Goal: Transaction & Acquisition: Purchase product/service

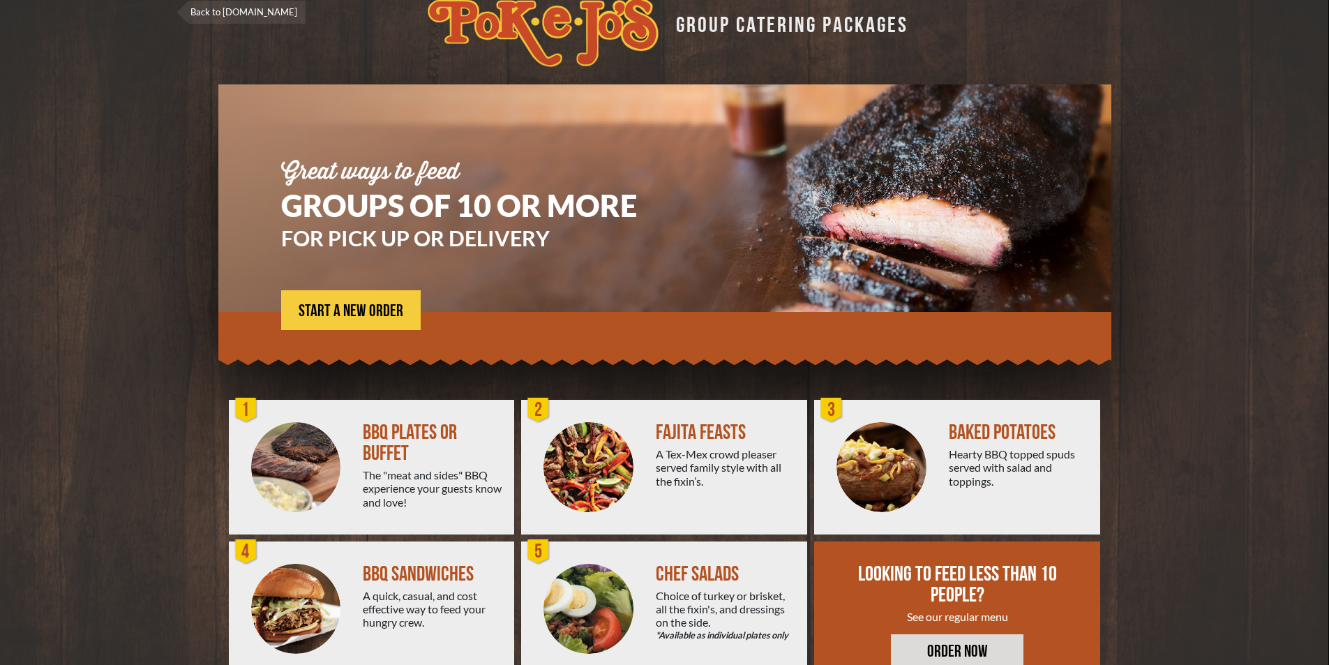
scroll to position [1, 0]
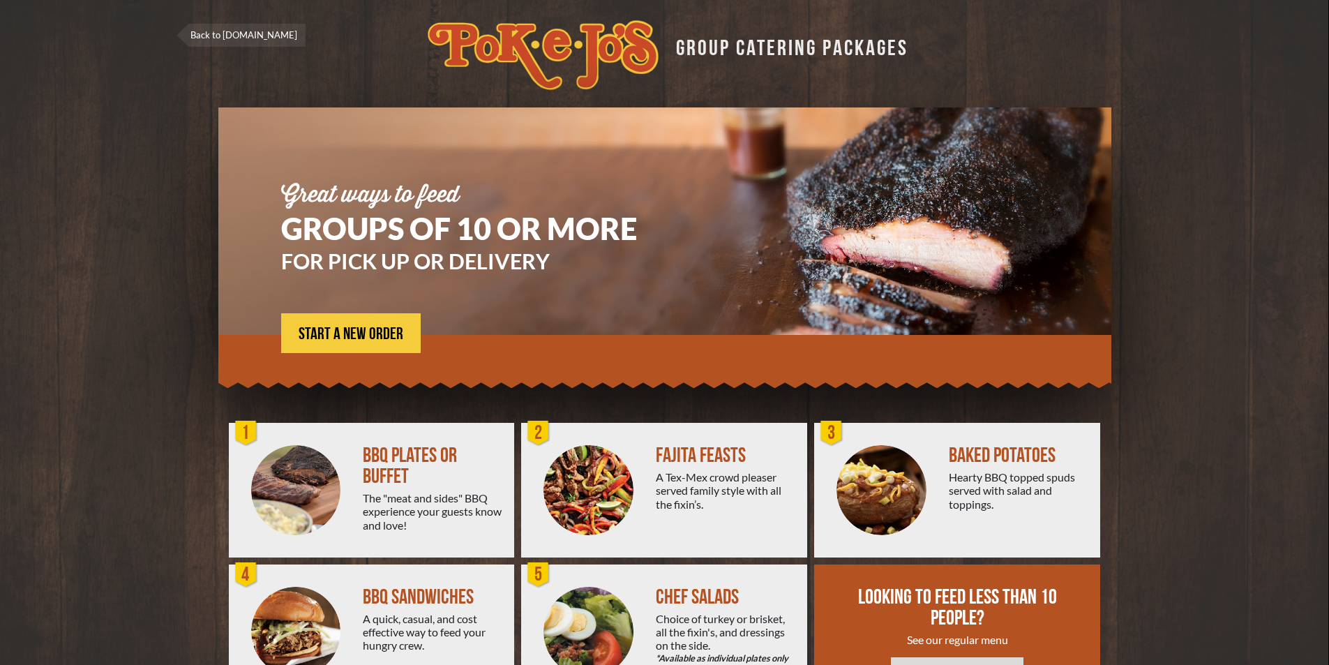
click at [645, 474] on div at bounding box center [588, 490] width 135 height 135
click at [599, 493] on img at bounding box center [588, 490] width 90 height 90
click at [726, 447] on div "FAJITA FEASTS" at bounding box center [726, 455] width 140 height 21
click at [722, 449] on div "FAJITA FEASTS" at bounding box center [726, 455] width 140 height 21
click at [601, 486] on img at bounding box center [588, 490] width 90 height 90
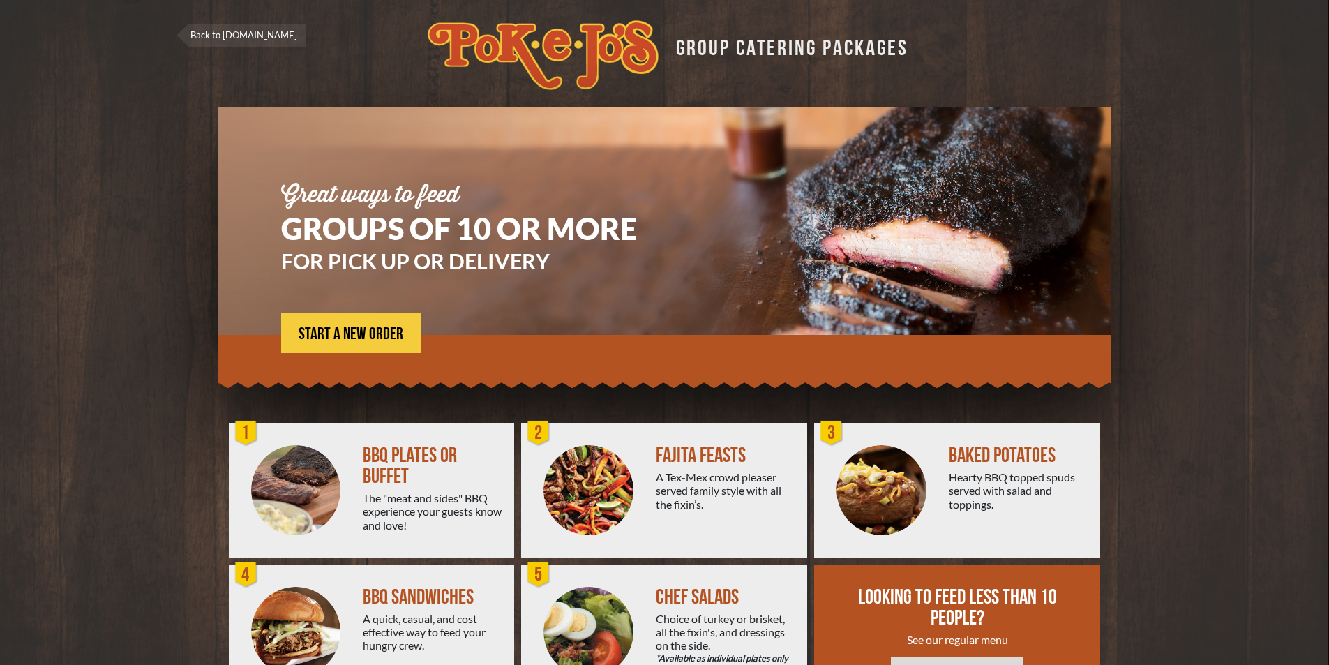
click at [674, 497] on div "A Tex-Mex crowd pleaser served family style with all the fixin’s." at bounding box center [726, 490] width 140 height 40
click at [719, 509] on div "A Tex-Mex crowd pleaser served family style with all the fixin’s." at bounding box center [726, 490] width 140 height 40
click at [737, 480] on div "A Tex-Mex crowd pleaser served family style with all the fixin’s." at bounding box center [726, 490] width 140 height 40
click at [636, 484] on div at bounding box center [588, 490] width 135 height 135
click at [634, 484] on div at bounding box center [588, 490] width 135 height 135
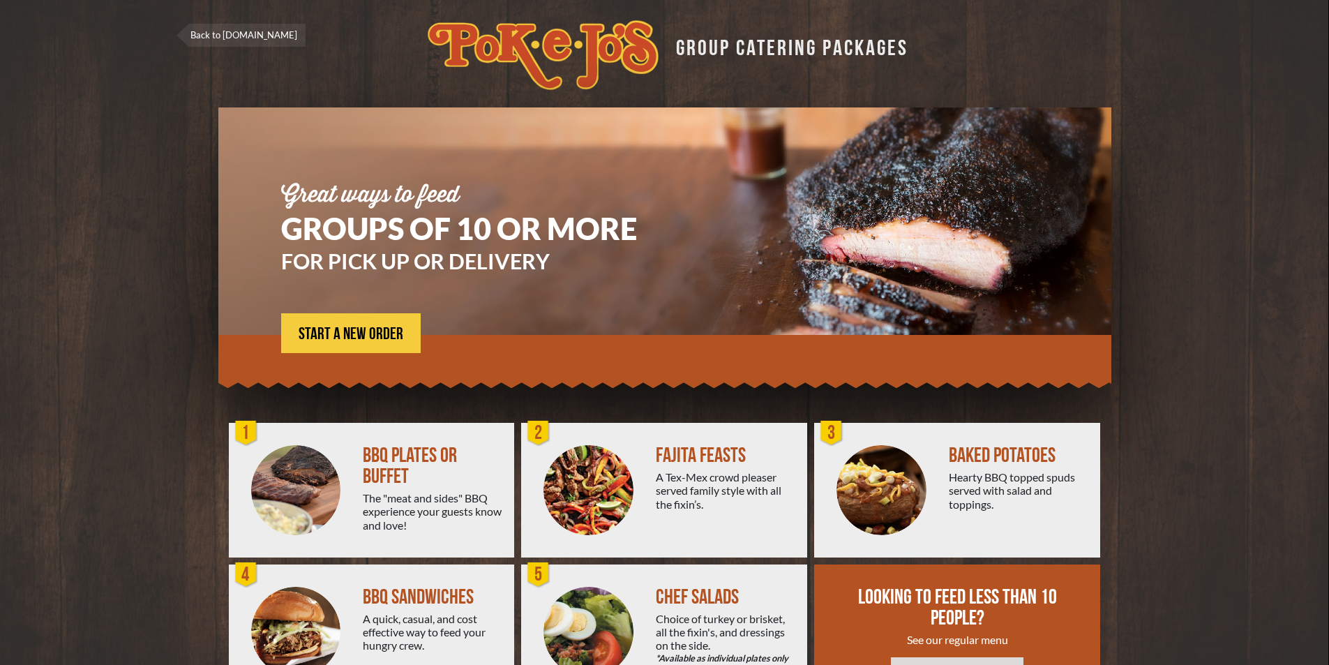
click at [633, 484] on div at bounding box center [588, 490] width 135 height 135
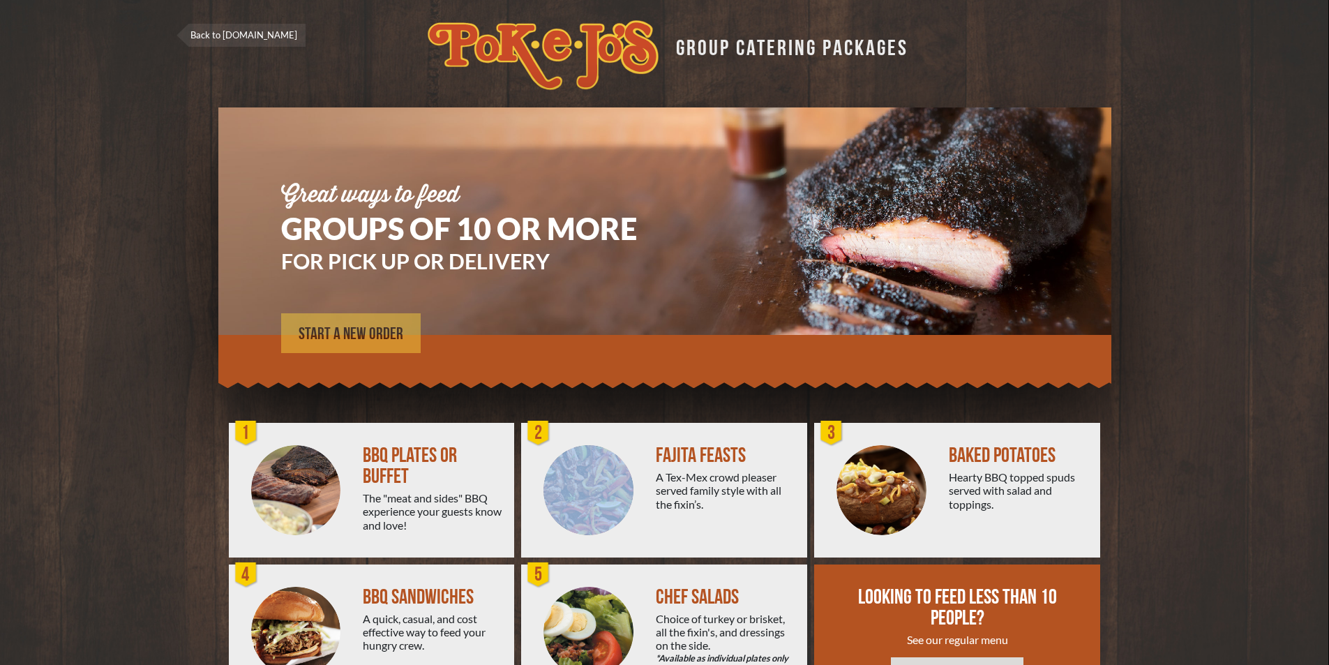
click at [361, 338] on span "START A NEW ORDER" at bounding box center [351, 334] width 105 height 17
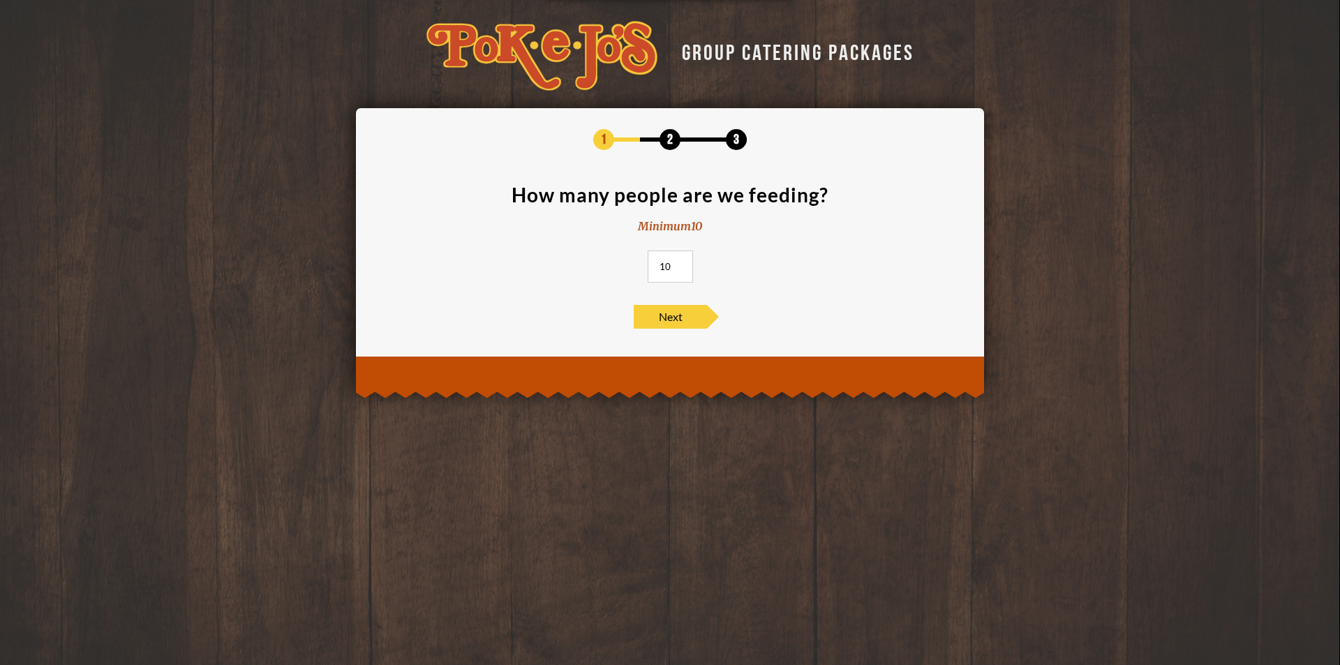
drag, startPoint x: 673, startPoint y: 266, endPoint x: 627, endPoint y: 247, distance: 49.7
click at [630, 247] on section "How many people are we feeding? Minimum 10 10" at bounding box center [670, 238] width 586 height 106
type input "25"
click at [677, 321] on span "Next" at bounding box center [669, 317] width 73 height 24
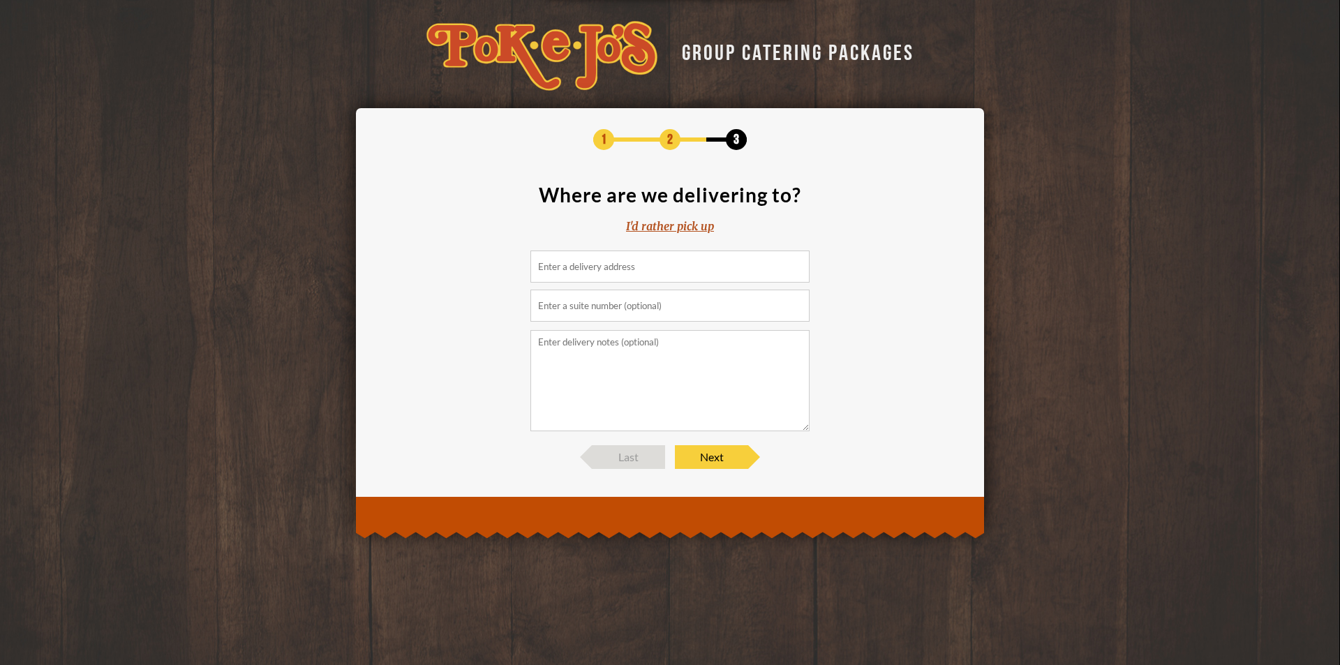
click at [595, 271] on input at bounding box center [669, 266] width 279 height 32
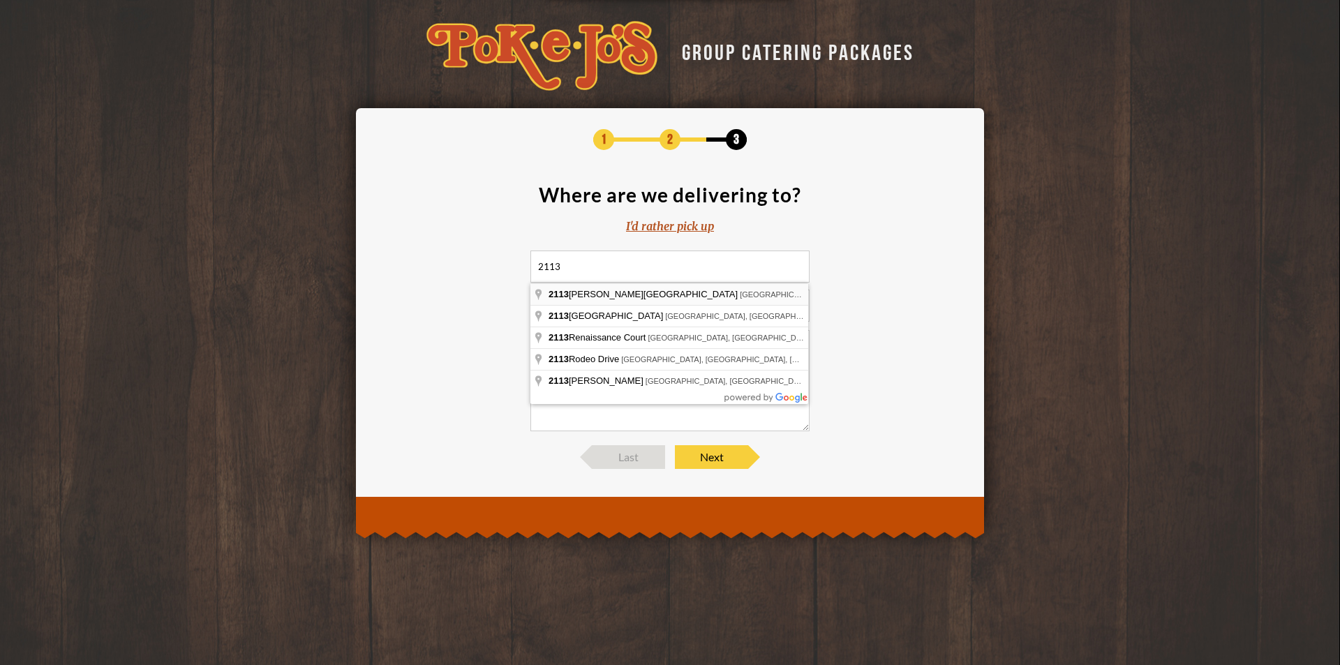
type input "[STREET_ADDRESS][PERSON_NAME]"
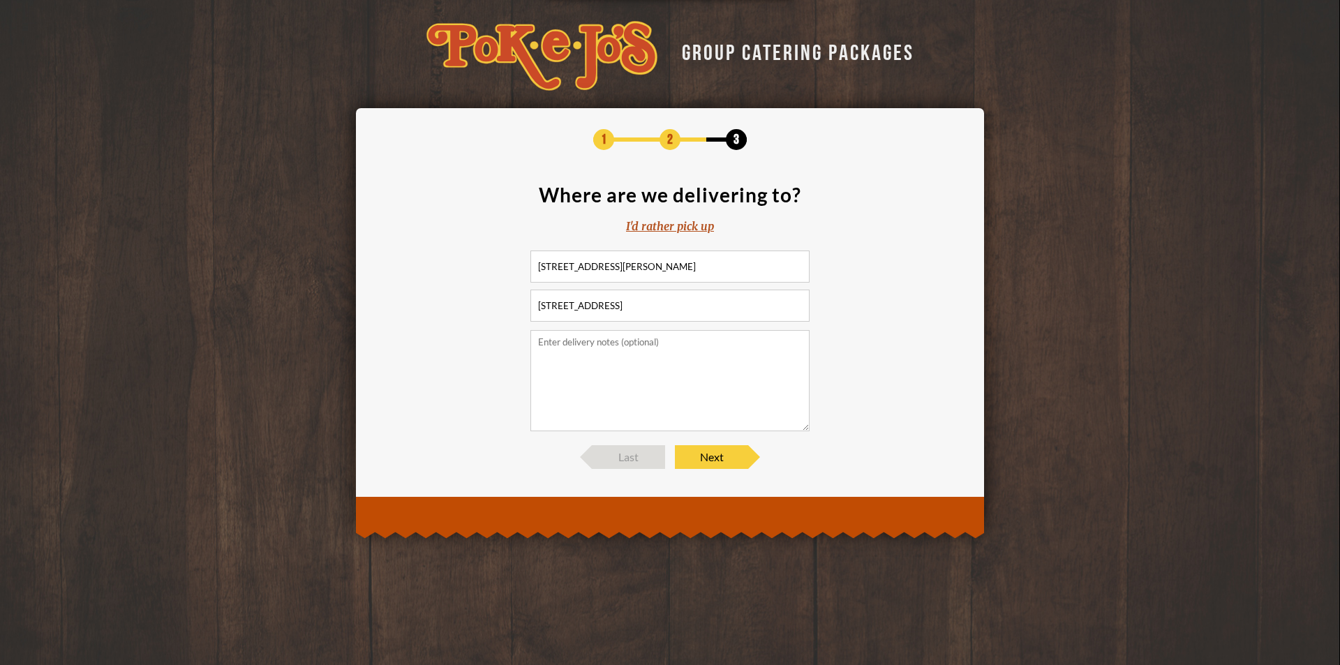
type input "[STREET_ADDRESS]"
click at [632, 354] on textarea at bounding box center [669, 380] width 279 height 101
click at [736, 455] on span "Next" at bounding box center [711, 457] width 73 height 24
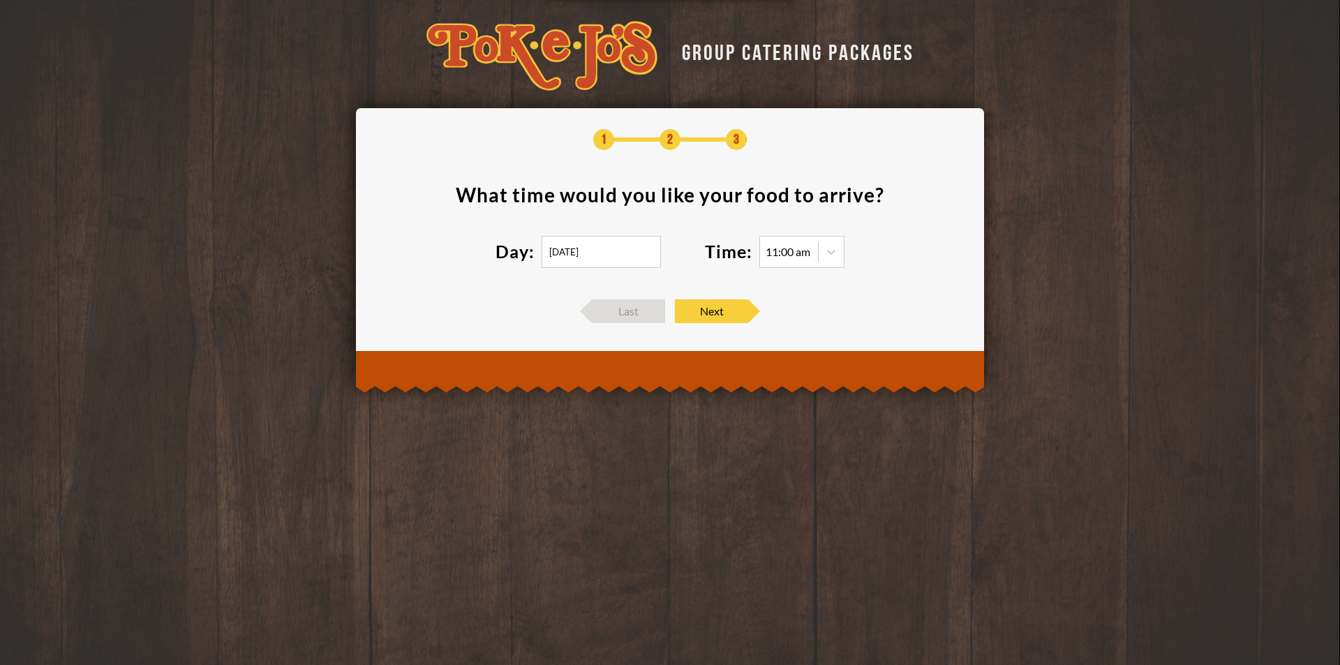
click at [652, 262] on input "[DATE]" at bounding box center [600, 252] width 119 height 32
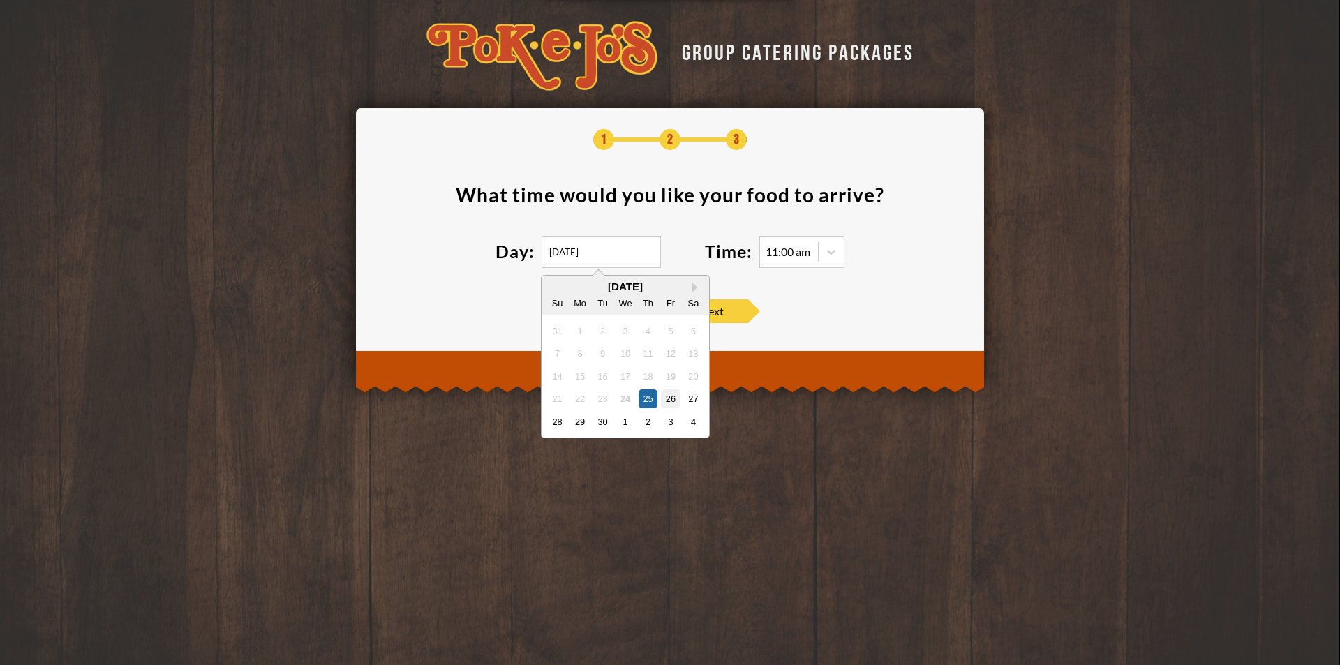
click at [675, 398] on div "26" at bounding box center [670, 398] width 19 height 19
type input "[DATE]"
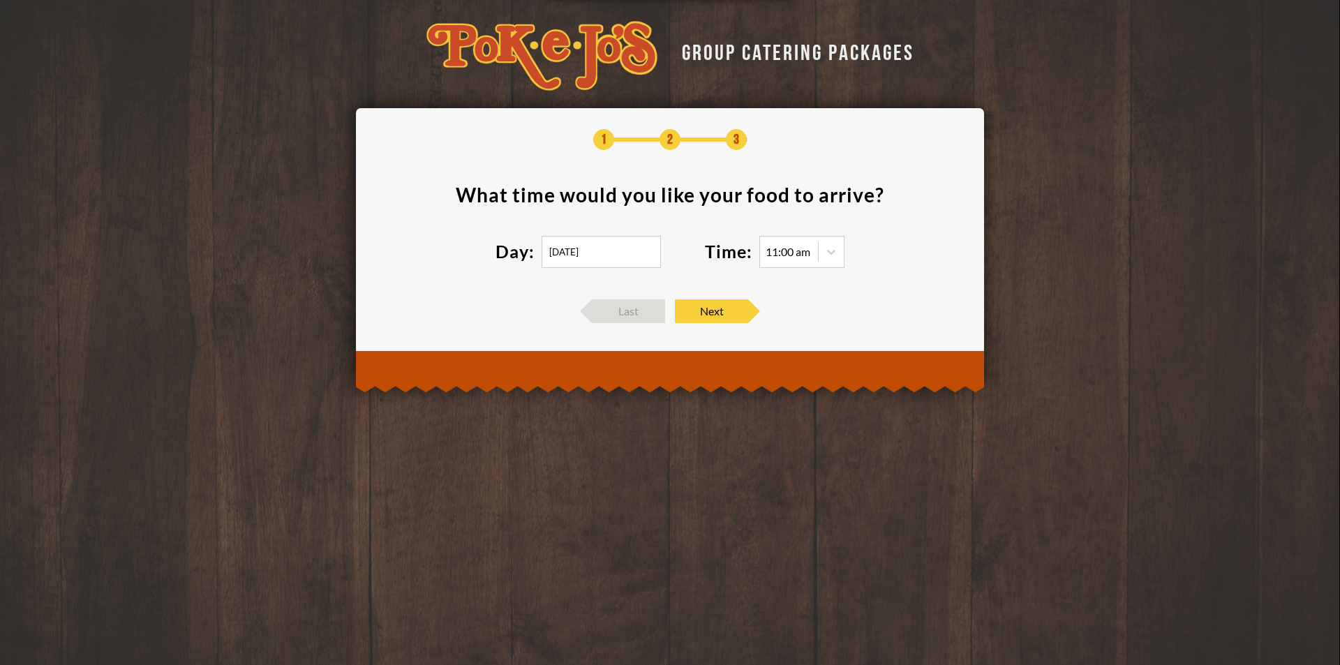
click at [786, 249] on div "11:00 am" at bounding box center [787, 251] width 45 height 11
click at [786, 250] on div "11:00 am" at bounding box center [787, 251] width 45 height 11
click at [799, 251] on div "11:00 am" at bounding box center [787, 251] width 45 height 11
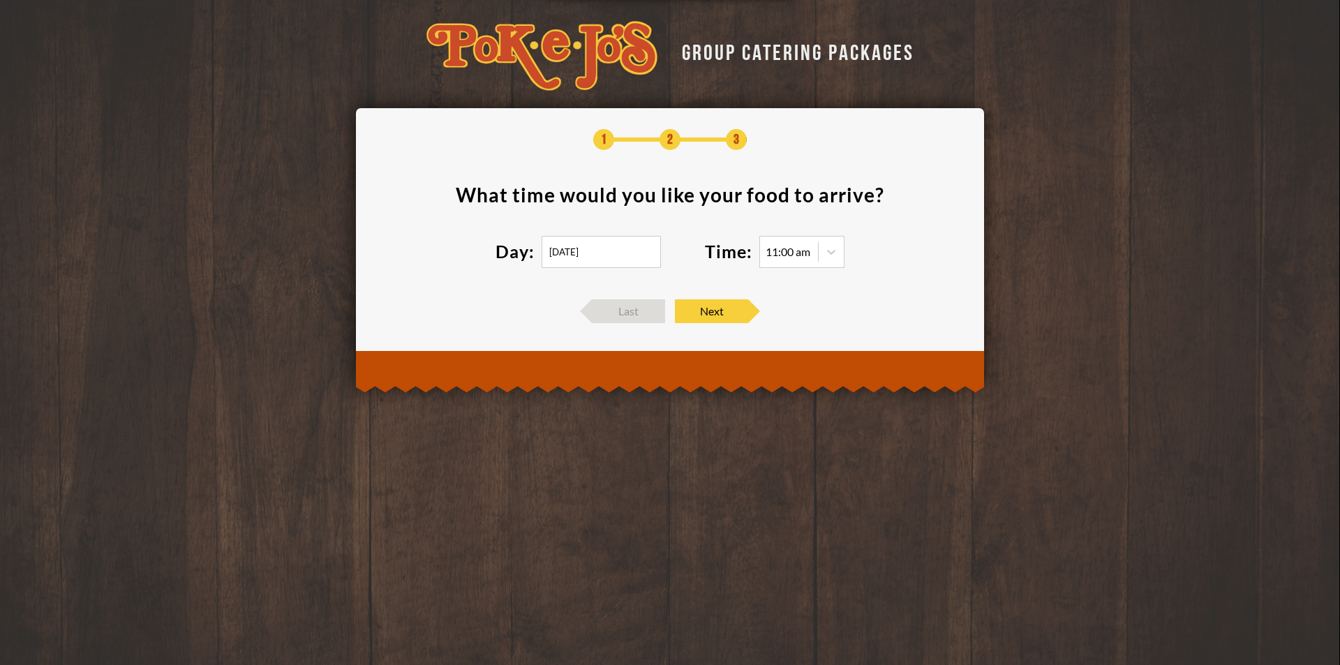
click at [799, 251] on div "11:00 am" at bounding box center [787, 251] width 45 height 11
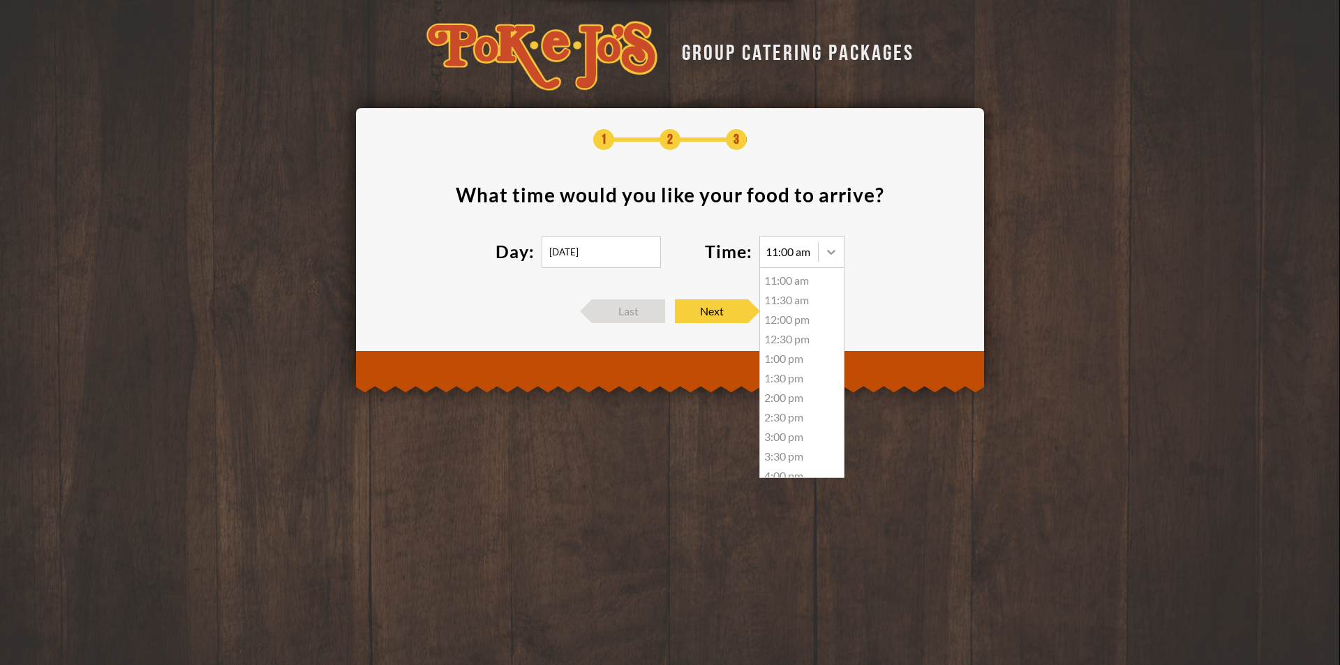
click at [831, 255] on icon at bounding box center [831, 252] width 14 height 14
click at [789, 315] on div "12:00 pm" at bounding box center [802, 320] width 84 height 20
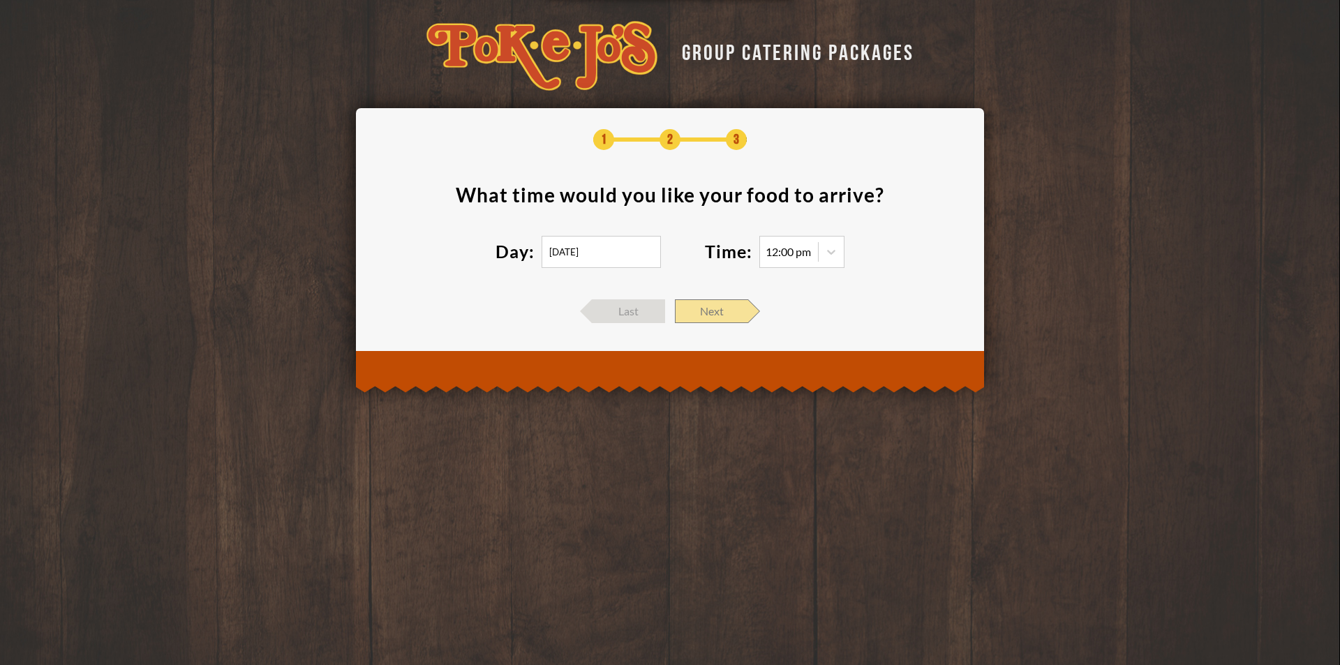
click at [724, 310] on span "Next" at bounding box center [711, 311] width 73 height 24
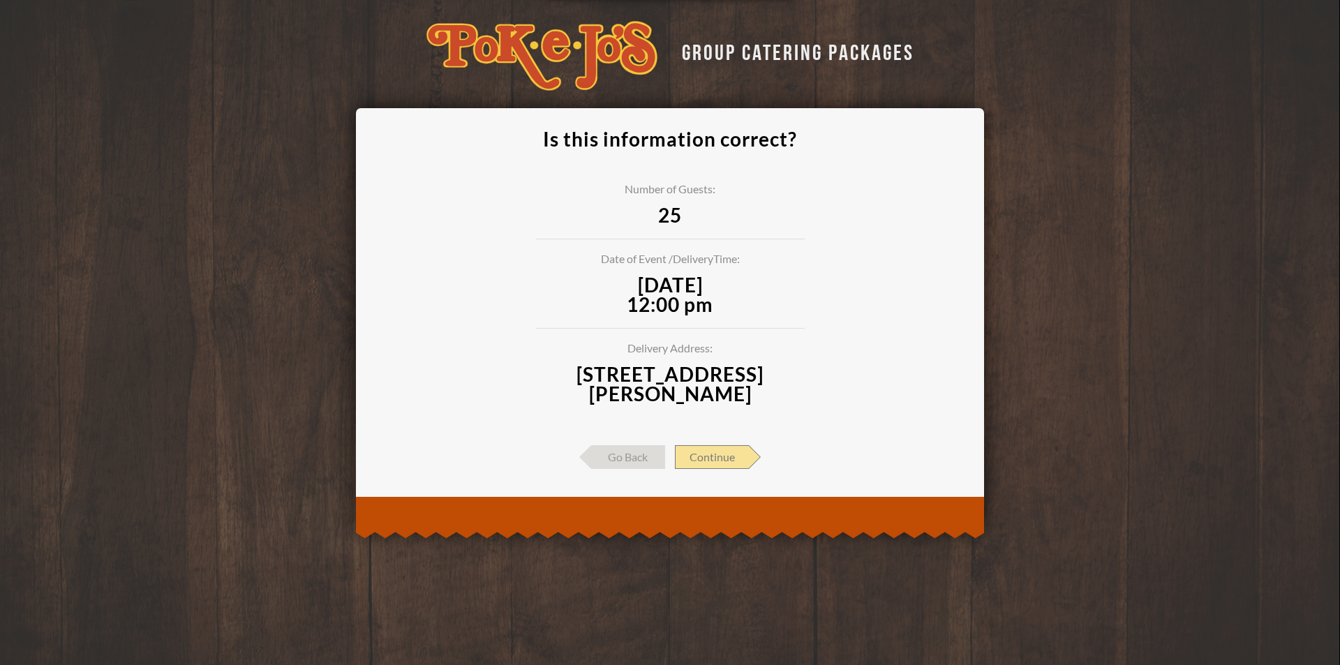
click at [739, 456] on span "Continue" at bounding box center [712, 457] width 74 height 24
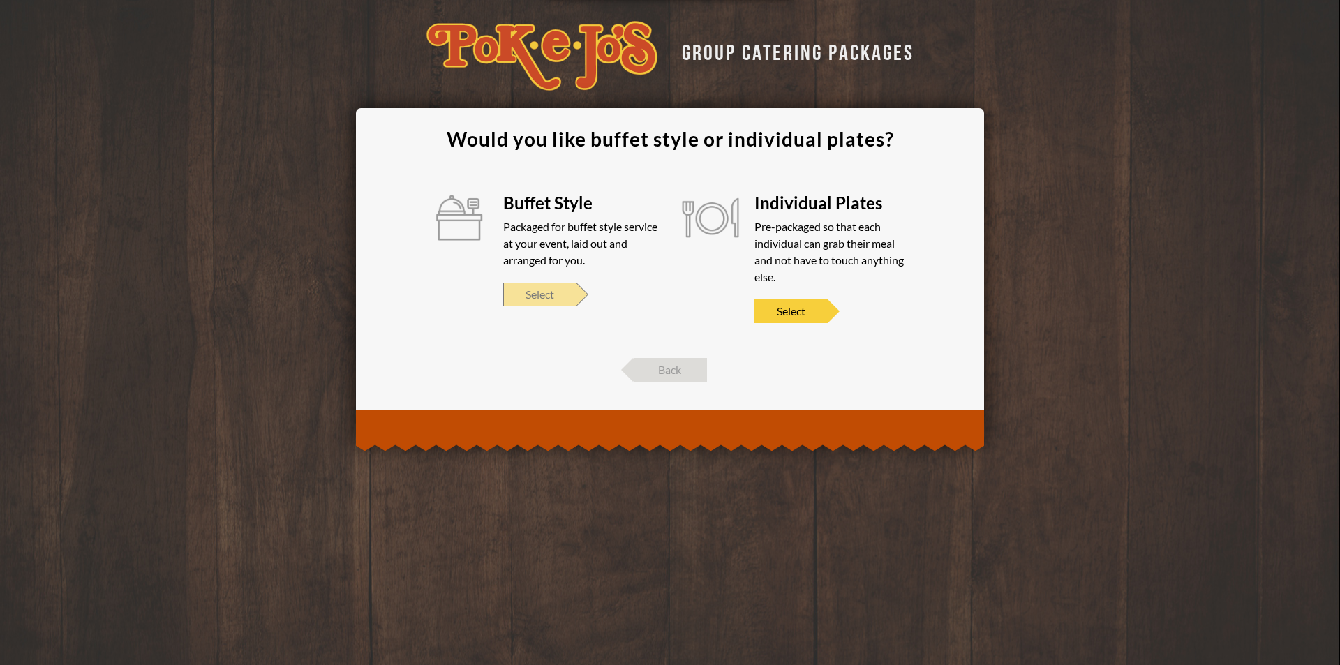
click at [540, 298] on span "Select" at bounding box center [539, 295] width 73 height 24
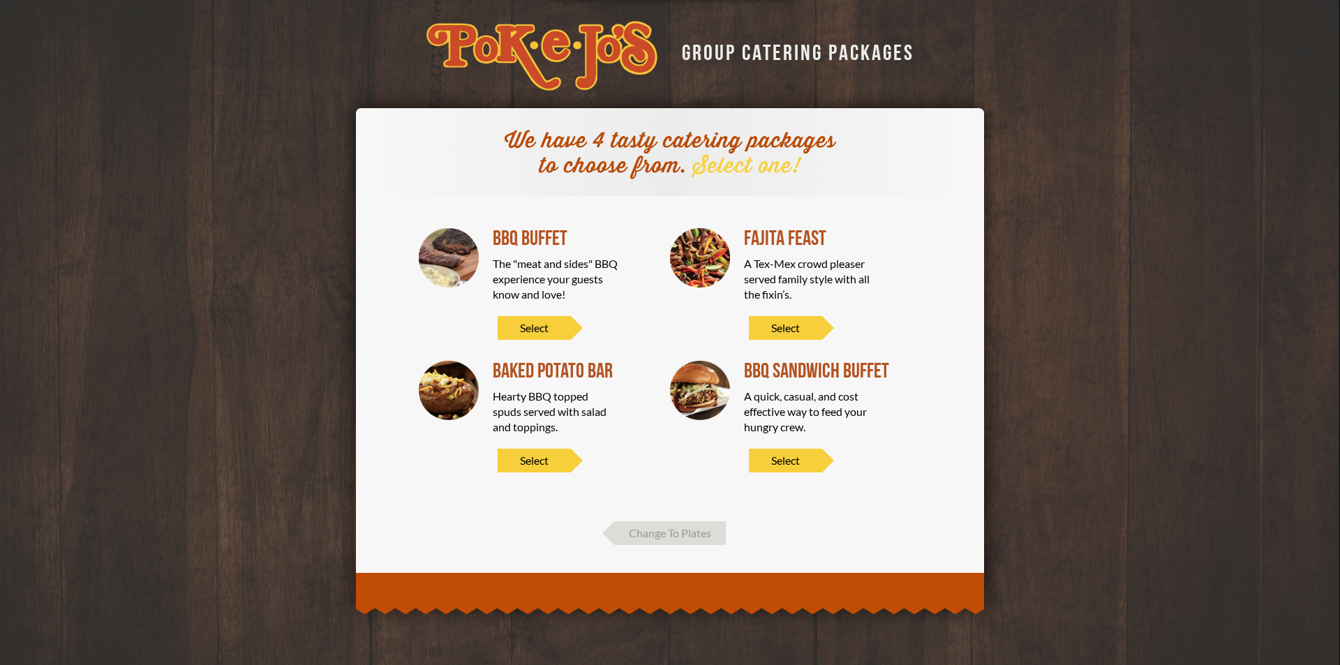
click at [781, 313] on div "Fajita Feast A Tex-Mex crowd pleaser served family style with all the fixin’s. …" at bounding box center [822, 284] width 156 height 112
click at [789, 328] on span "Select" at bounding box center [785, 328] width 73 height 24
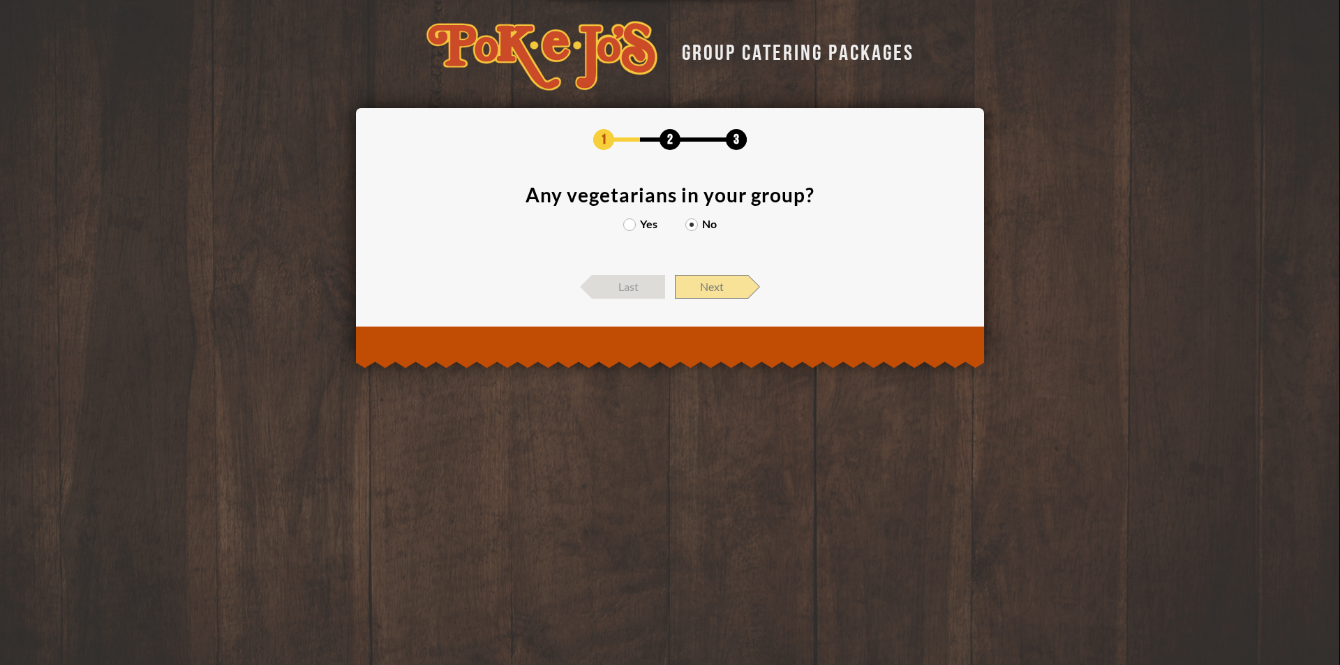
click at [717, 290] on span "Next" at bounding box center [711, 287] width 73 height 24
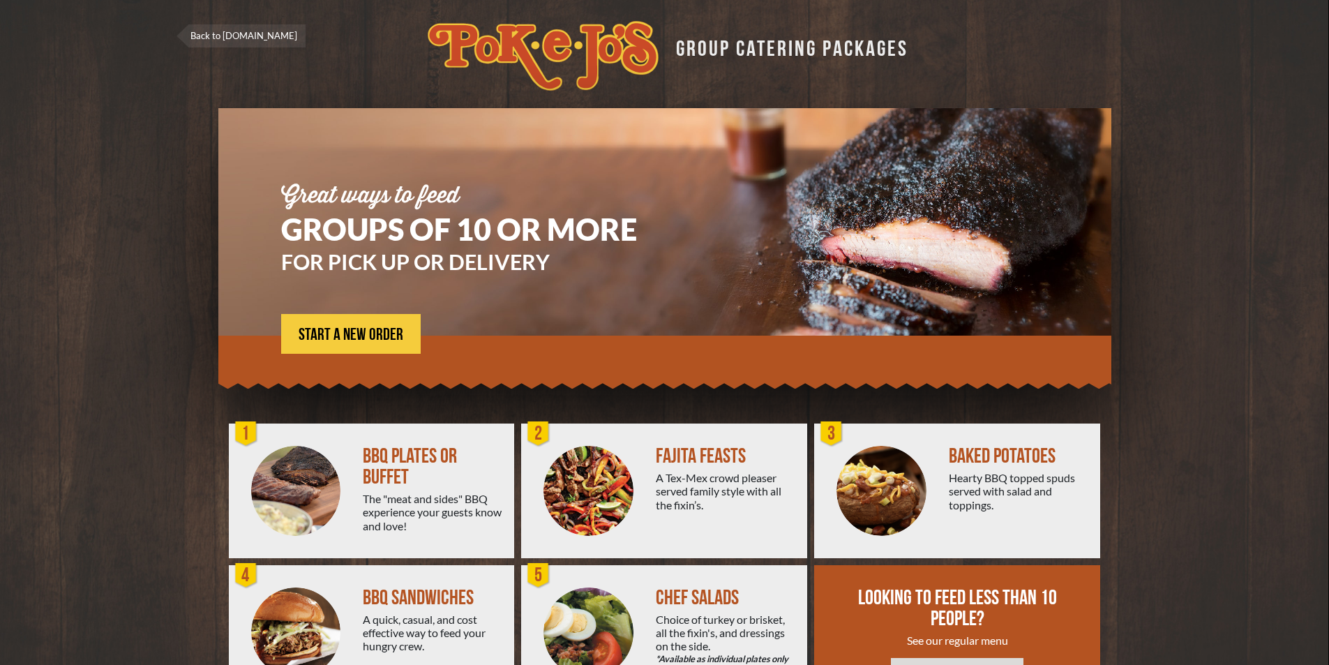
scroll to position [1, 0]
